Goal: Transaction & Acquisition: Purchase product/service

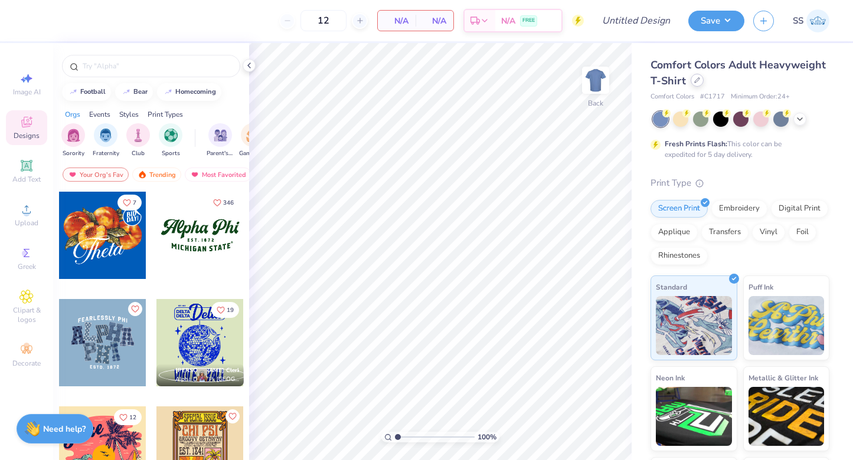
click at [694, 84] on div at bounding box center [696, 80] width 13 height 13
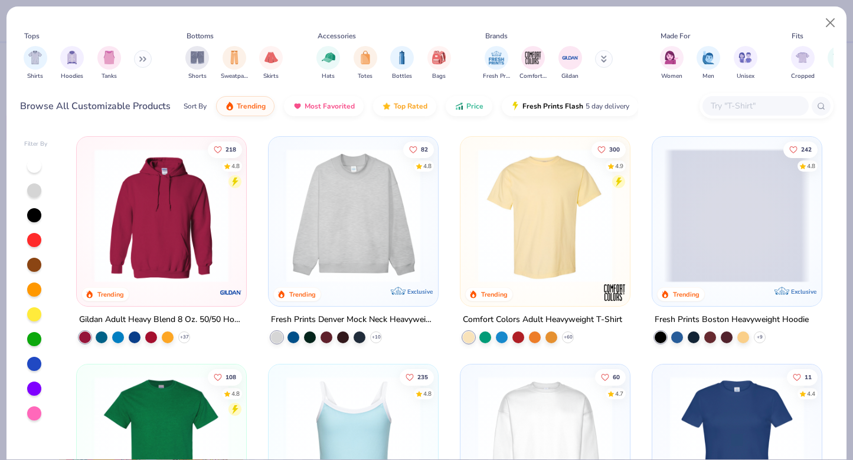
click at [719, 109] on input "text" at bounding box center [754, 106] width 91 height 14
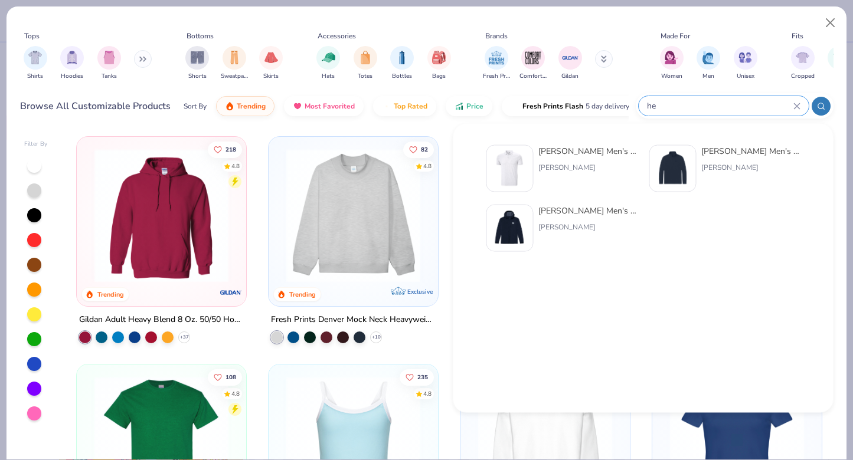
type input "h"
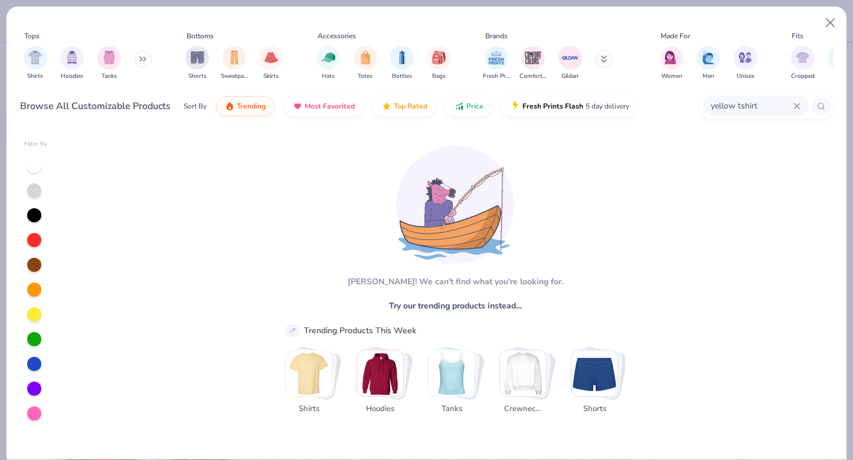
click at [722, 104] on input "yellow tshirt" at bounding box center [751, 106] width 84 height 14
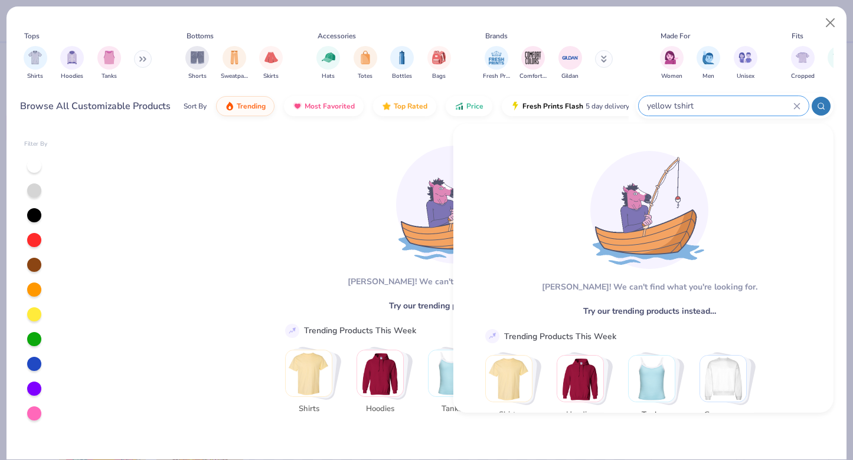
click at [722, 104] on input "yellow tshirt" at bounding box center [720, 106] width 148 height 14
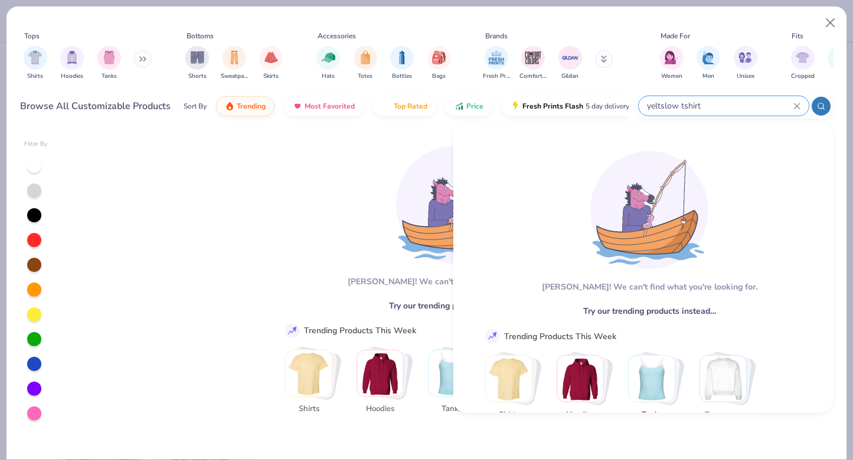
type input "yeltshlow tshirt"
click at [722, 104] on input "yeltshlow tshirt" at bounding box center [720, 106] width 148 height 14
drag, startPoint x: 722, startPoint y: 104, endPoint x: 646, endPoint y: 101, distance: 76.2
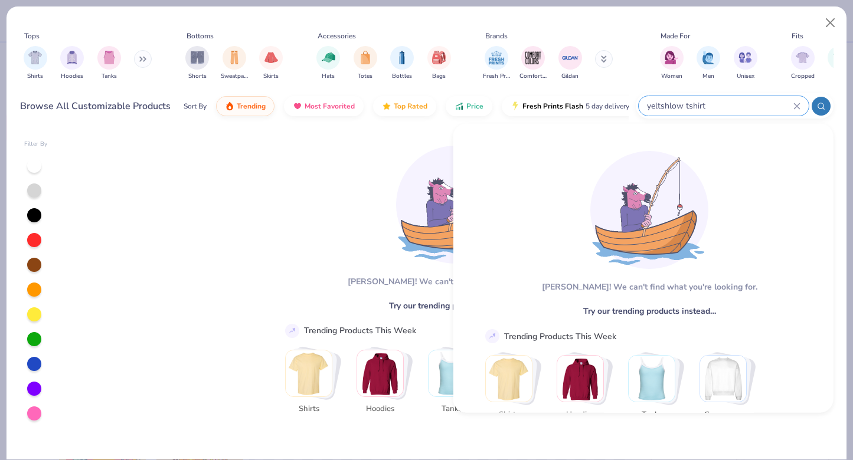
click at [646, 101] on input "yeltshlow tshirt" at bounding box center [720, 106] width 148 height 14
click at [801, 103] on div "yeltshlow tshirt" at bounding box center [723, 105] width 170 height 19
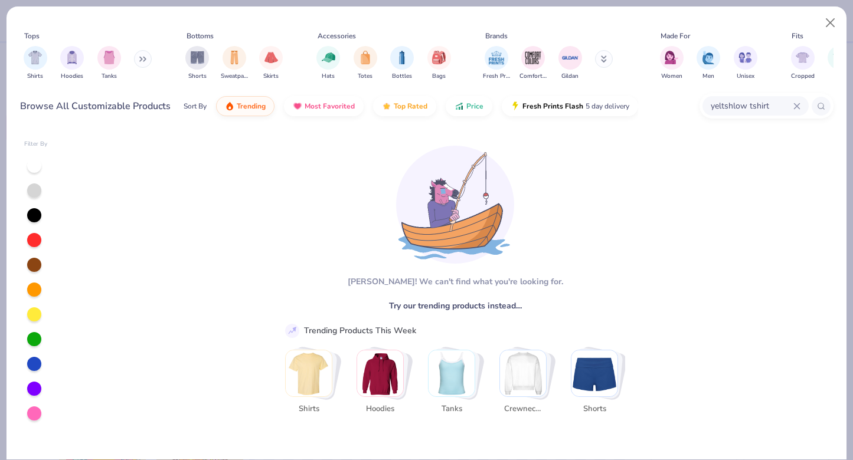
click at [794, 105] on icon at bounding box center [796, 106] width 7 height 7
click at [768, 105] on input "text" at bounding box center [754, 106] width 91 height 14
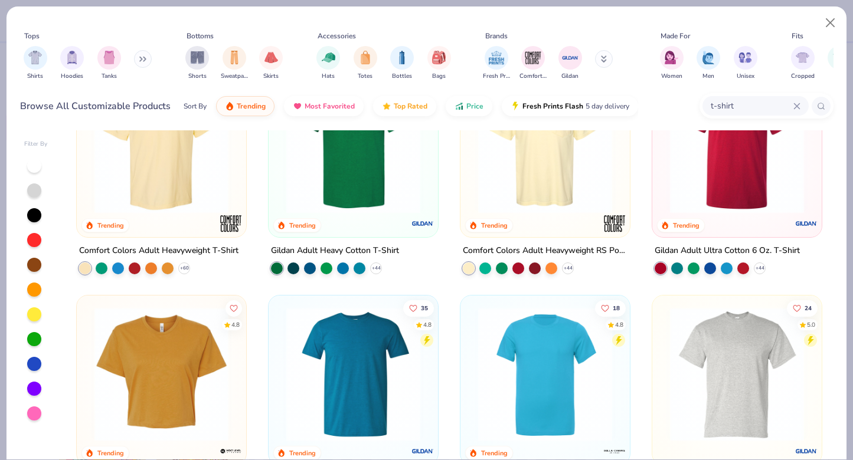
scroll to position [44, 0]
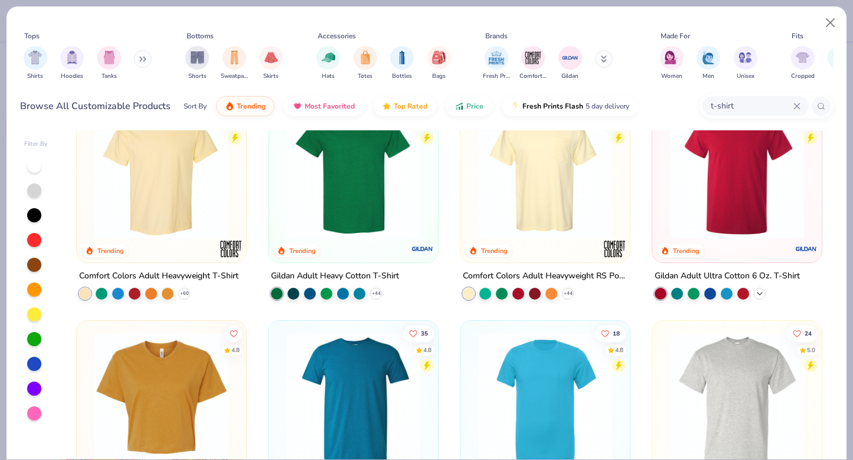
type input "t-shirt"
click at [758, 290] on icon at bounding box center [759, 293] width 9 height 9
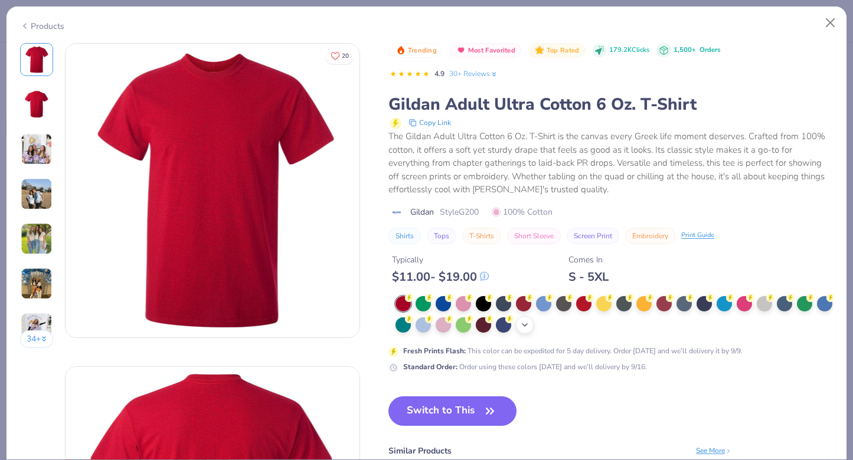
click at [521, 322] on icon at bounding box center [524, 324] width 9 height 9
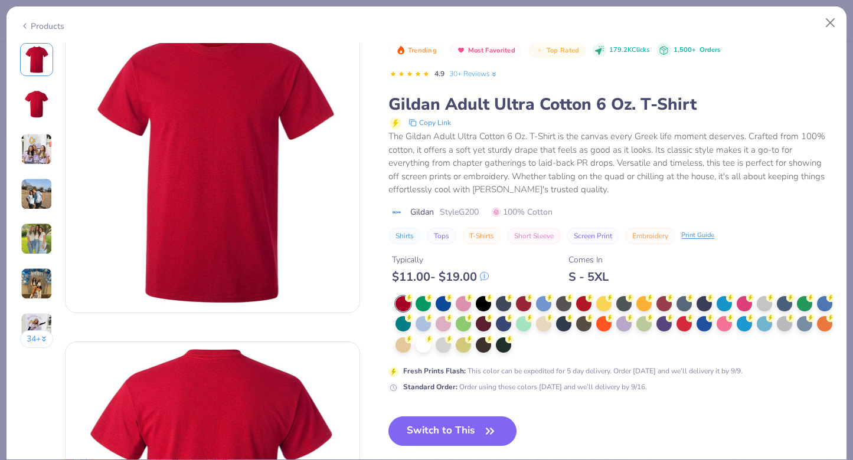
scroll to position [26, 0]
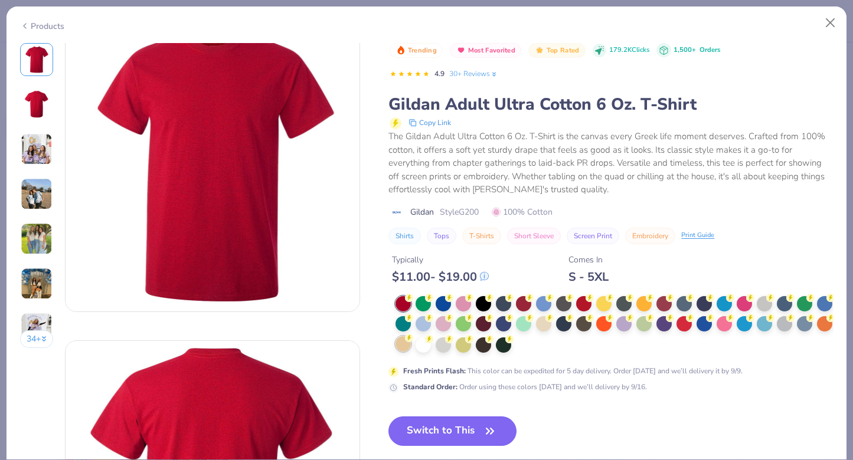
click at [407, 342] on div at bounding box center [402, 343] width 15 height 15
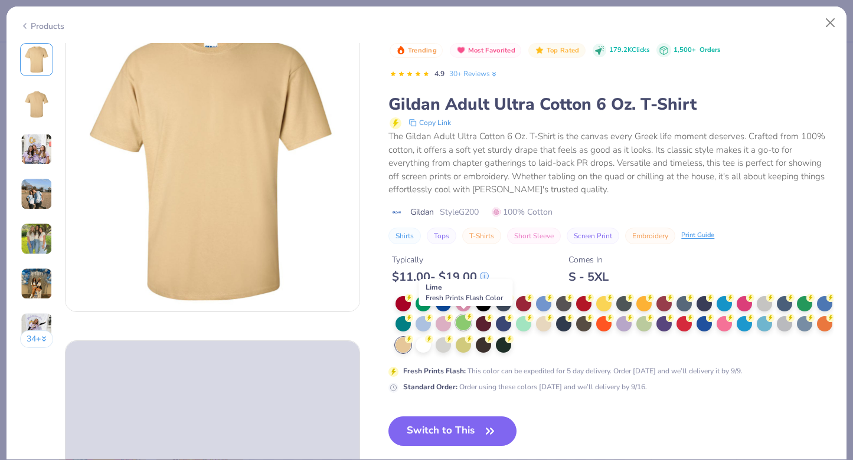
scroll to position [14, 0]
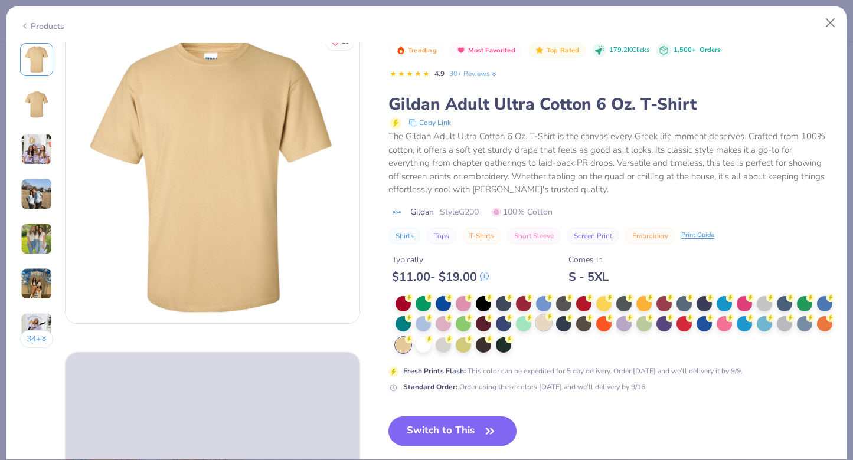
click at [542, 320] on div at bounding box center [543, 322] width 15 height 15
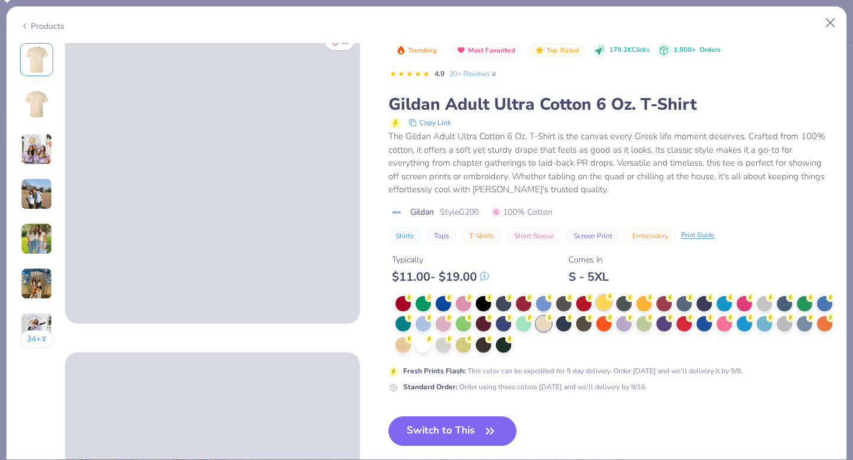
click at [599, 304] on div at bounding box center [603, 302] width 15 height 15
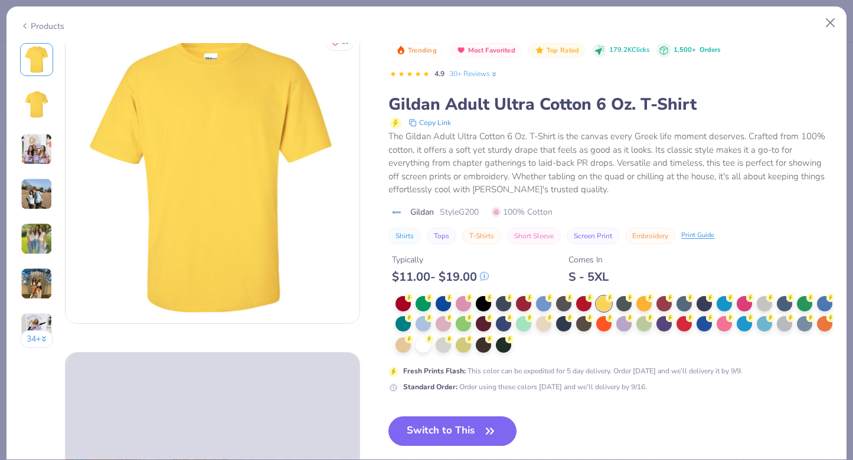
click at [38, 186] on img at bounding box center [37, 194] width 32 height 32
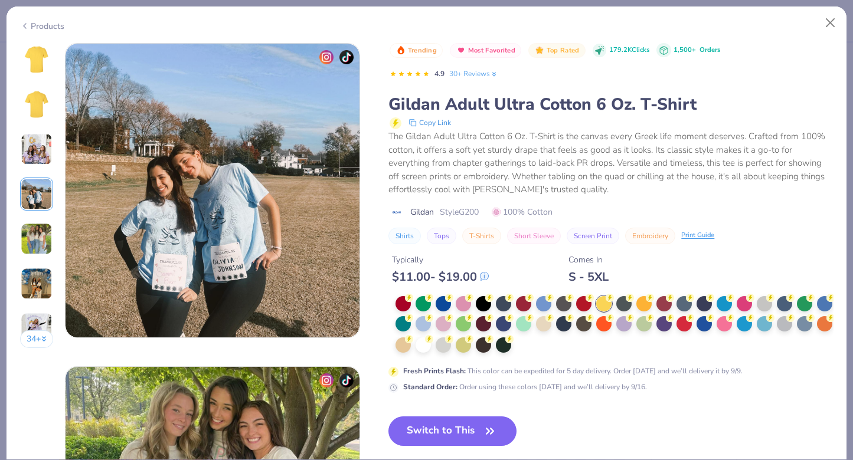
click at [37, 235] on img at bounding box center [37, 239] width 32 height 32
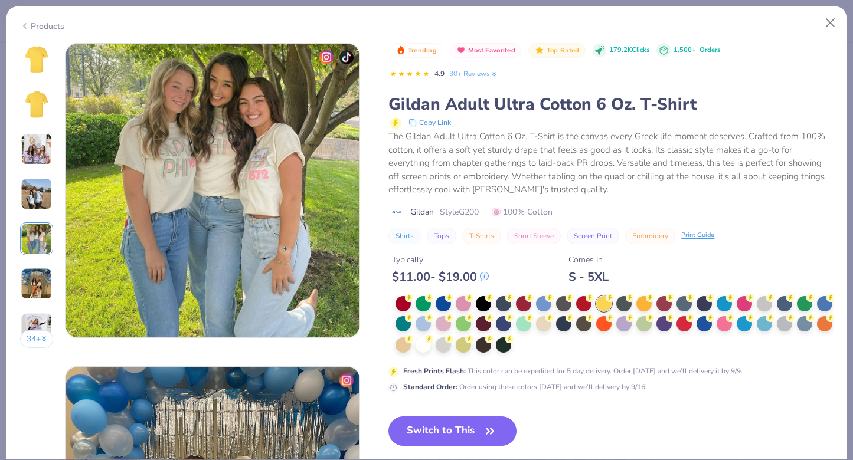
click at [41, 281] on img at bounding box center [37, 284] width 32 height 32
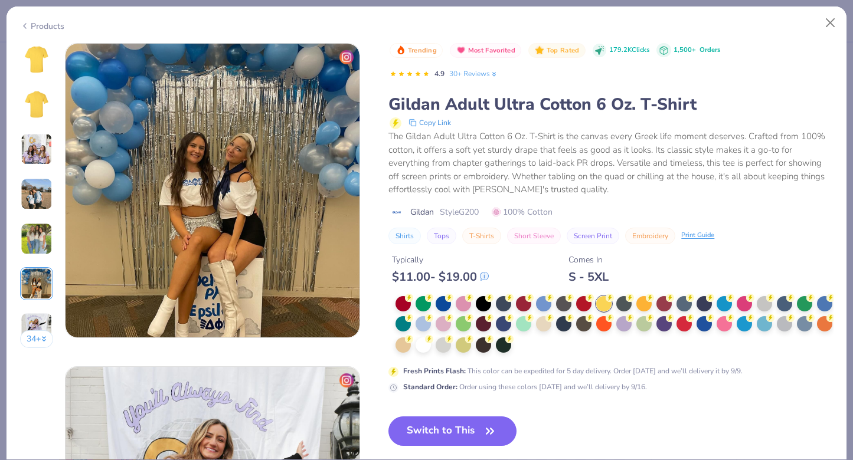
click at [40, 315] on img at bounding box center [37, 329] width 32 height 32
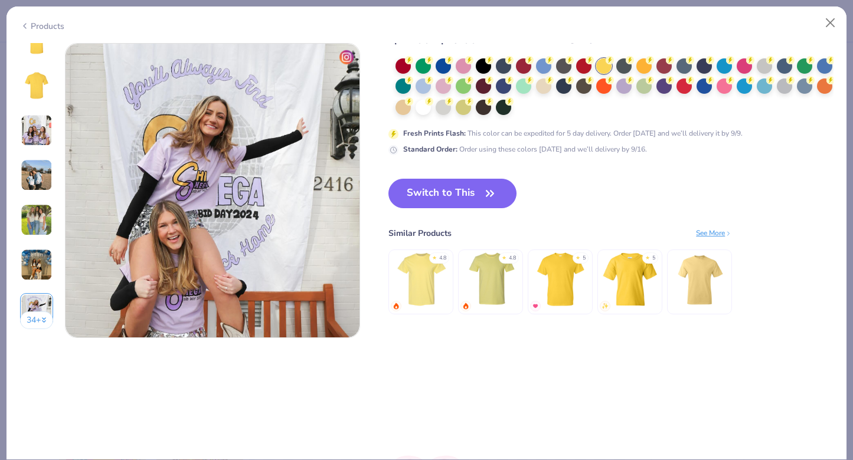
click at [34, 270] on img at bounding box center [37, 265] width 32 height 32
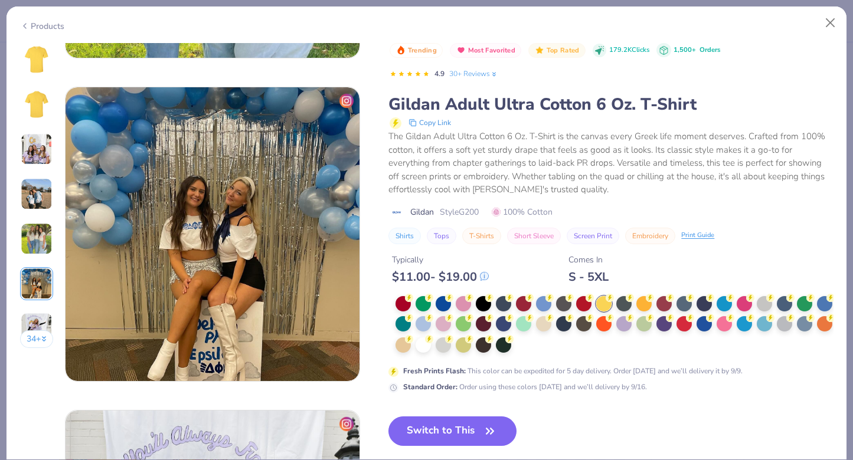
scroll to position [1460, 0]
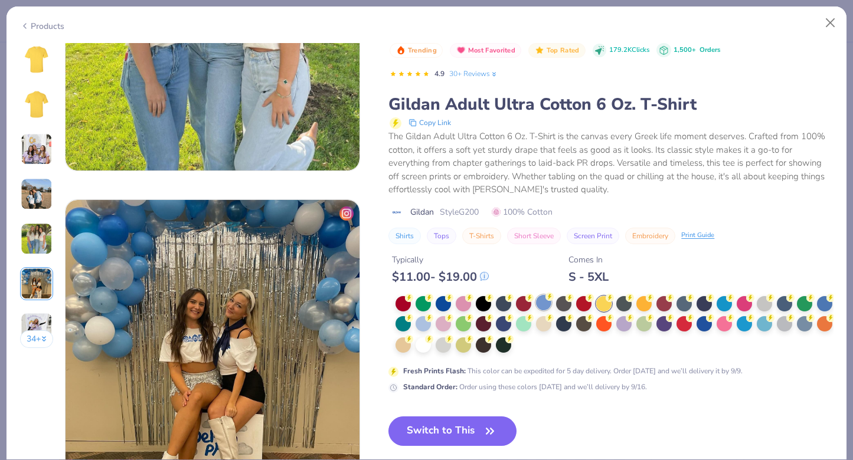
click at [539, 303] on div at bounding box center [543, 302] width 15 height 15
